Goal: Task Accomplishment & Management: Complete application form

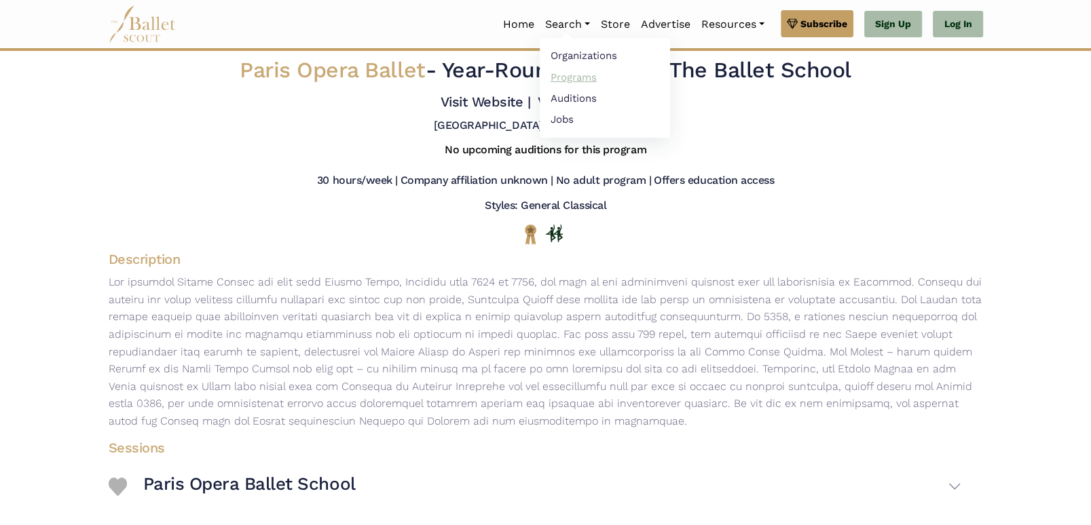
click at [568, 75] on link "Programs" at bounding box center [605, 77] width 130 height 21
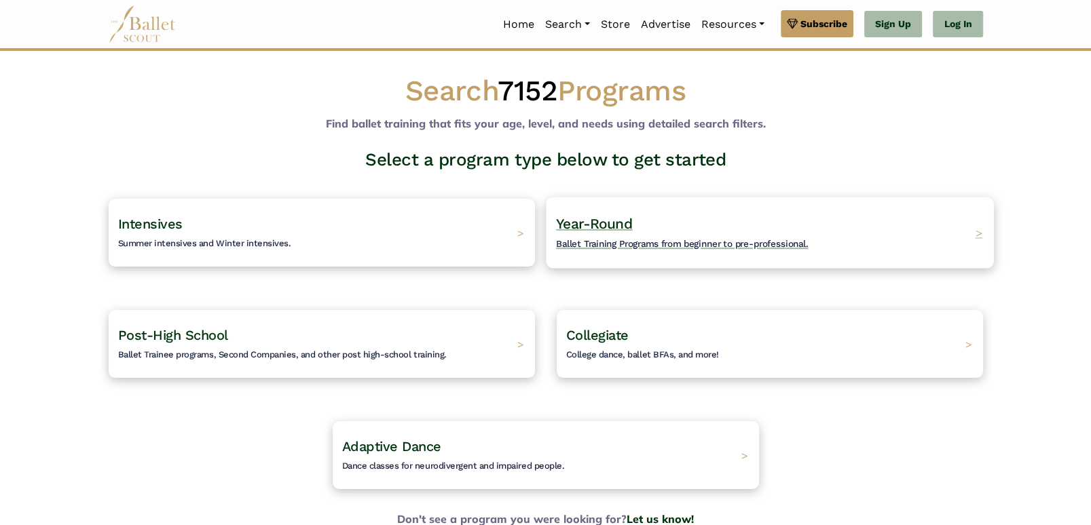
click at [635, 224] on h4 "Year-Round Ballet Training Programs from beginner to pre-professional." at bounding box center [682, 233] width 252 height 37
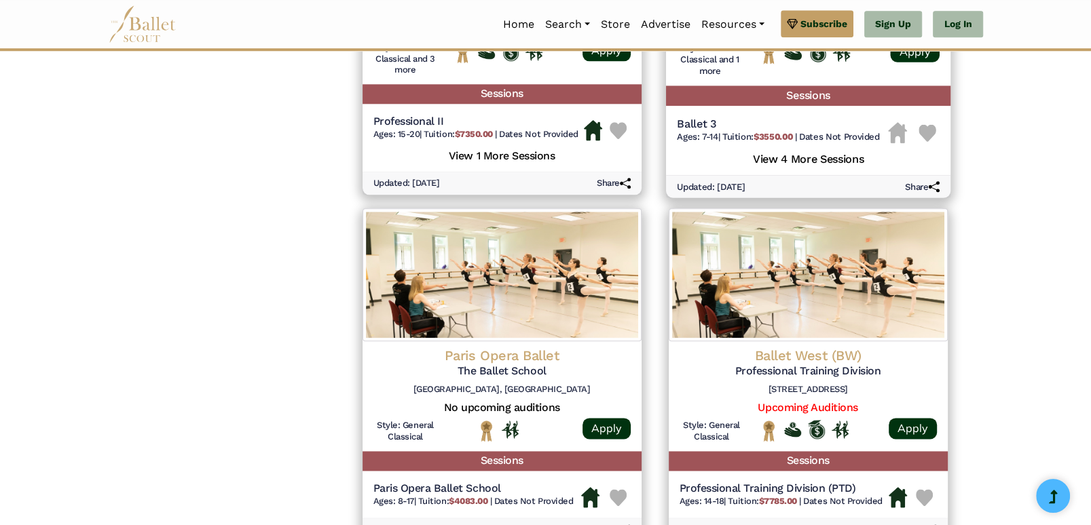
scroll to position [1226, 0]
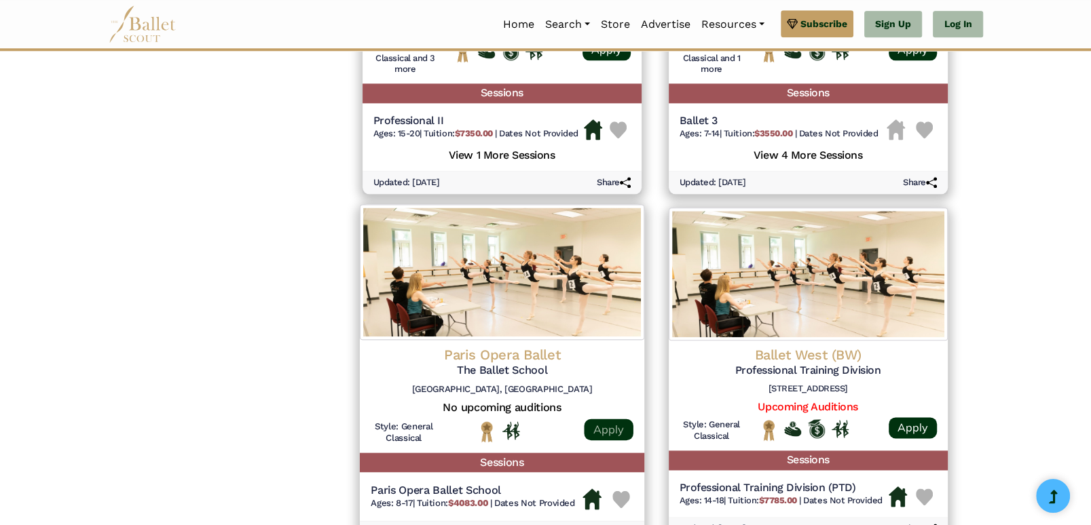
click at [605, 431] on link "Apply" at bounding box center [608, 430] width 49 height 22
